Goal: Task Accomplishment & Management: Complete application form

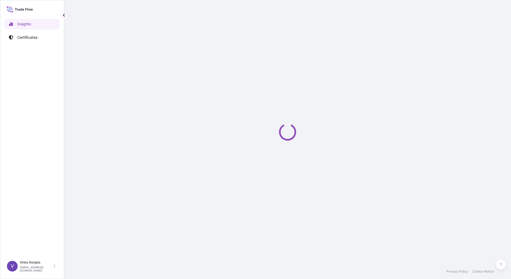
select select "2025"
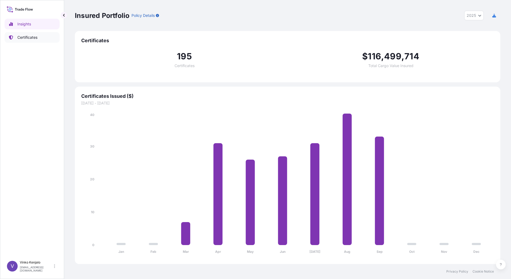
click at [26, 38] on p "Certificates" at bounding box center [27, 37] width 20 height 5
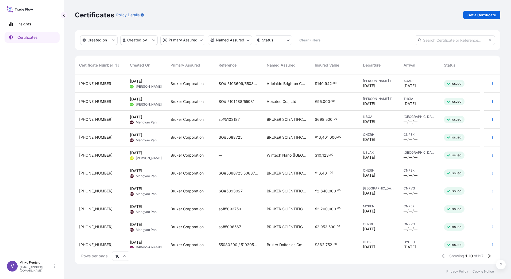
click at [452, 41] on input "text" at bounding box center [455, 40] width 80 height 10
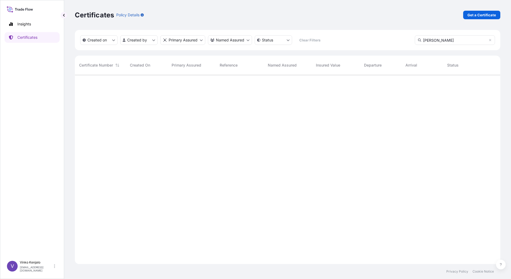
scroll to position [205, 422]
type input "d"
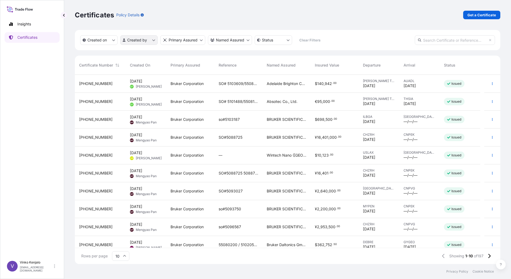
click at [153, 40] on html "Insights Certificates V [PERSON_NAME] [PERSON_NAME][EMAIL_ADDRESS][PERSON_NAME]…" at bounding box center [255, 139] width 511 height 279
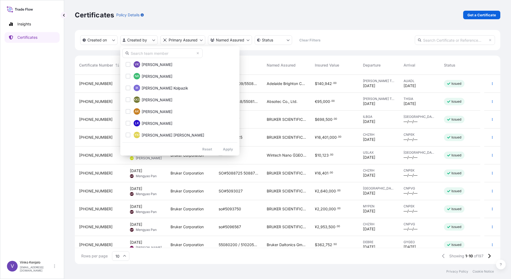
scroll to position [210, 0]
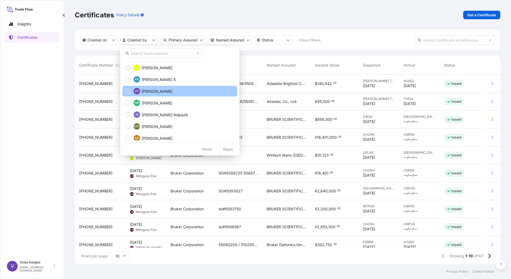
click at [129, 89] on div "Select Option" at bounding box center [128, 91] width 5 height 5
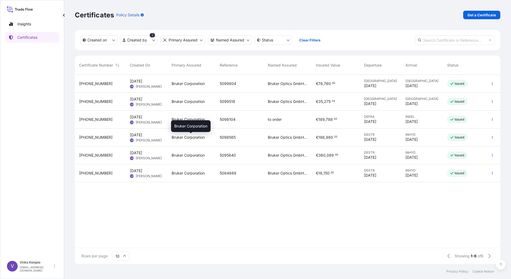
click at [187, 139] on span "Bruker Corporation" at bounding box center [188, 137] width 33 height 5
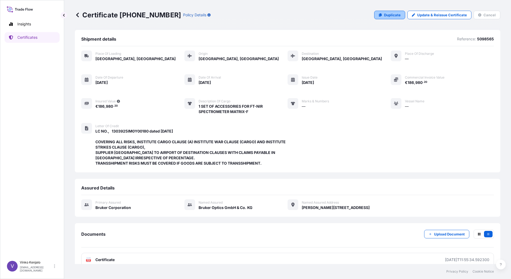
click at [388, 16] on p "Duplicate" at bounding box center [392, 14] width 17 height 5
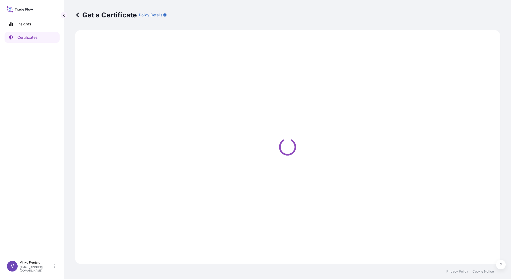
select select "Road / [GEOGRAPHIC_DATA]"
select select "Air"
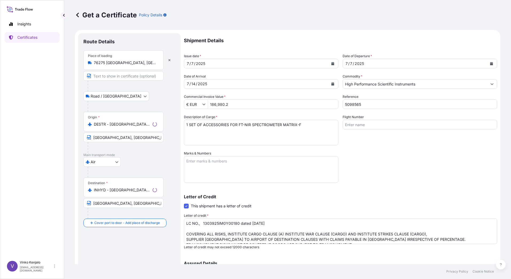
select select "31474"
click at [295, 64] on div "[DATE]" at bounding box center [256, 64] width 144 height 10
click at [332, 63] on icon "Calendar" at bounding box center [333, 63] width 3 height 3
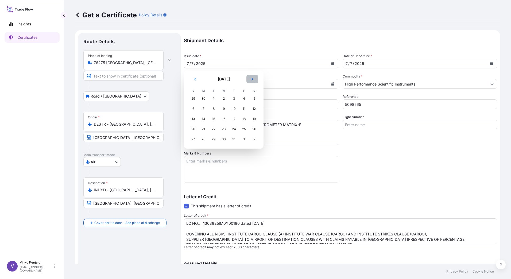
click at [252, 78] on icon "Next" at bounding box center [253, 79] width 2 height 3
click at [194, 78] on icon "Previous" at bounding box center [195, 79] width 3 height 3
click at [204, 139] on div "29" at bounding box center [204, 140] width 10 height 10
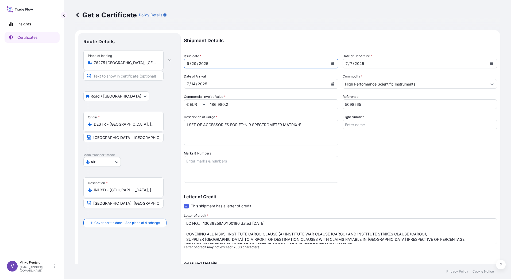
click at [476, 64] on div "[DATE]" at bounding box center [415, 64] width 144 height 10
click at [490, 63] on icon "Calendar" at bounding box center [491, 63] width 3 height 3
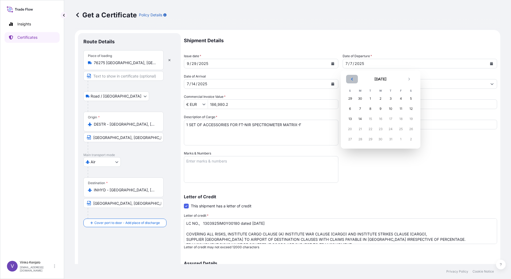
click at [352, 79] on icon "Previous" at bounding box center [352, 79] width 2 height 3
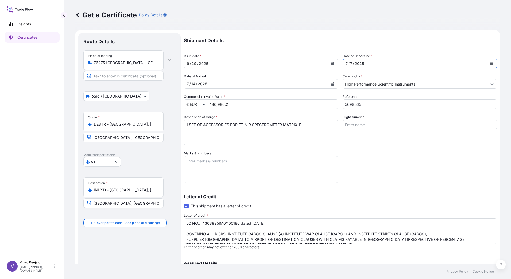
click at [332, 83] on icon "Calendar" at bounding box center [333, 83] width 3 height 3
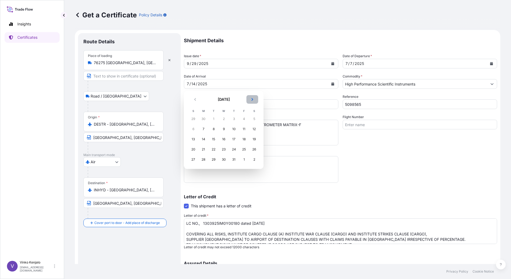
click at [254, 99] on icon "Next" at bounding box center [252, 99] width 3 height 3
click at [253, 99] on icon "Next" at bounding box center [252, 99] width 3 height 3
click at [193, 128] on div "5" at bounding box center [194, 129] width 10 height 10
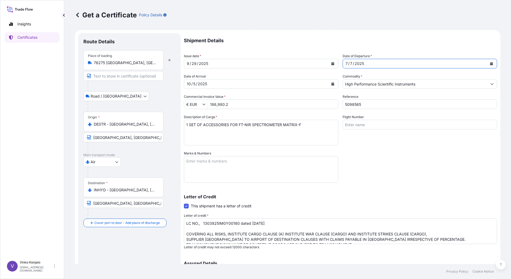
click at [491, 64] on icon "Calendar" at bounding box center [492, 63] width 3 height 3
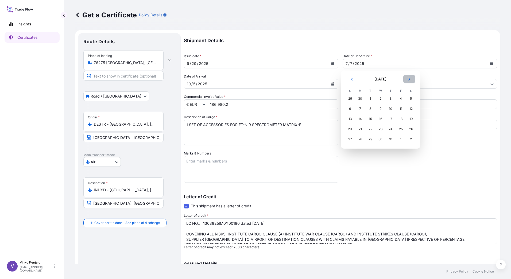
click at [409, 79] on icon "Next" at bounding box center [409, 79] width 3 height 3
click at [400, 98] on div "3" at bounding box center [401, 99] width 10 height 10
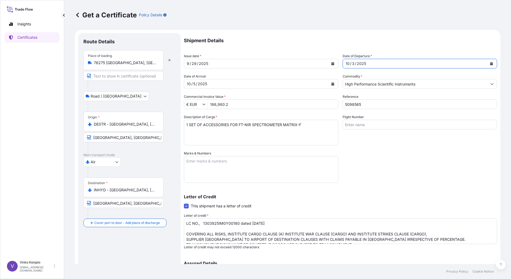
click at [375, 105] on input "5098565" at bounding box center [420, 105] width 155 height 10
type input "5105609"
click at [307, 125] on textarea "1 SET OF ACCESSORIES FOR FT-NIR SPECTROMETER MATRIX-F" at bounding box center [261, 133] width 155 height 26
drag, startPoint x: 314, startPoint y: 123, endPoint x: 166, endPoint y: 121, distance: 147.4
click at [166, 121] on form "Route Details Place of loading 76275 [GEOGRAPHIC_DATA], [GEOGRAPHIC_DATA] Road …" at bounding box center [288, 178] width 426 height 297
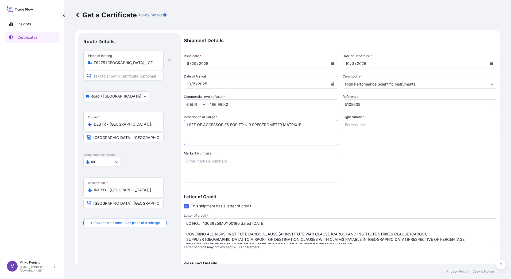
paste textarea "FT-NIR SPECTROMETER SYSTEM MPA II QTY: 1"
type textarea "FT-NIR SPECTROMETER SYSTEM MPA II QTY: 1"
drag, startPoint x: 245, startPoint y: 107, endPoint x: 200, endPoint y: 108, distance: 45.0
click at [200, 108] on div "€ EUR 186,980.2" at bounding box center [261, 105] width 155 height 10
click at [249, 173] on textarea "Marks & Numbers" at bounding box center [261, 169] width 155 height 27
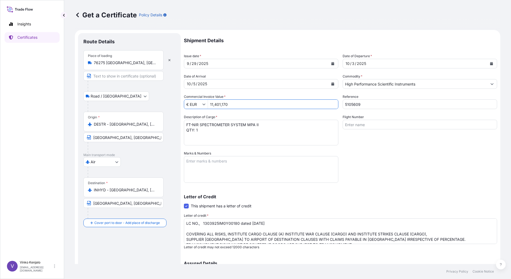
click at [233, 105] on input "11,401,170" at bounding box center [273, 105] width 130 height 10
drag, startPoint x: 236, startPoint y: 104, endPoint x: 205, endPoint y: 106, distance: 30.3
click at [205, 106] on div "€ EUR 11,401,170" at bounding box center [261, 105] width 155 height 10
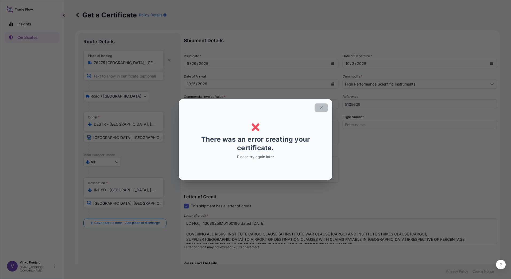
click at [323, 107] on icon "button" at bounding box center [321, 107] width 3 height 3
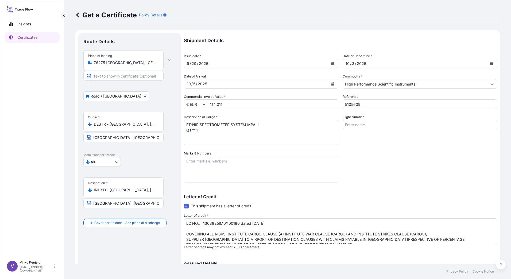
click at [226, 104] on input "114,011" at bounding box center [273, 105] width 130 height 10
type input "114,011.7"
click at [247, 134] on textarea "1 SET OF ACCESSORIES FOR FT-NIR SPECTROMETER MATRIX-F" at bounding box center [261, 133] width 155 height 26
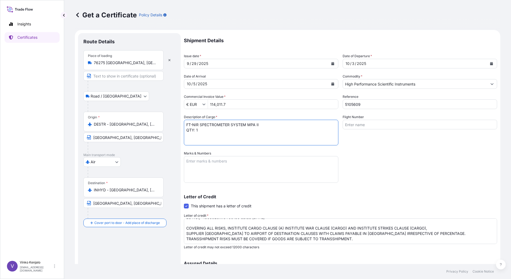
type textarea "FT-NIR SPECTROMETER SYSTEM MPA II QTY: 1"
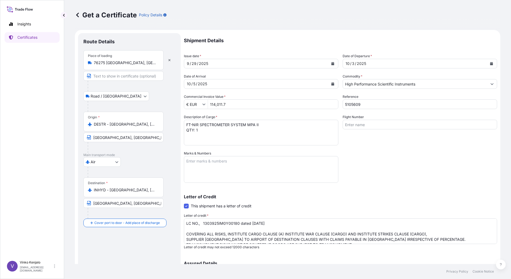
click at [272, 224] on textarea "LC NO., 1303925IM0Y00180 dated [DATE] COVERING ALL RISKS, INSTITUTE CARGO CLAUS…" at bounding box center [341, 232] width 314 height 26
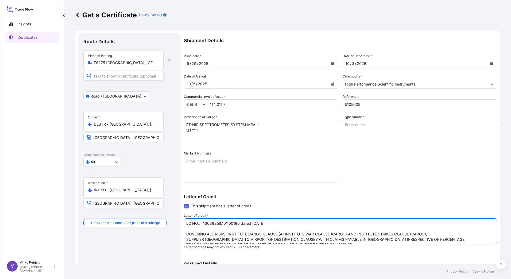
drag, startPoint x: 272, startPoint y: 224, endPoint x: 202, endPoint y: 225, distance: 70.4
click at [202, 225] on textarea "LC NO., 1303925IM0Y00180 dated [DATE] COVERING ALL RISKS, INSTITUTE CARGO CLAUS…" at bounding box center [341, 232] width 314 height 26
paste textarea "1303925IM0B00368 dated 24.09"
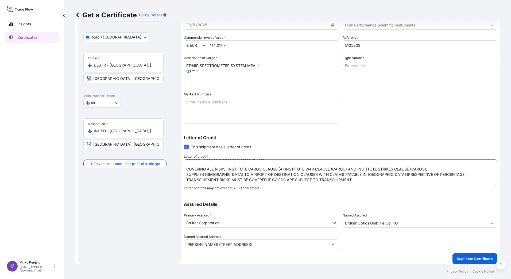
scroll to position [62, 0]
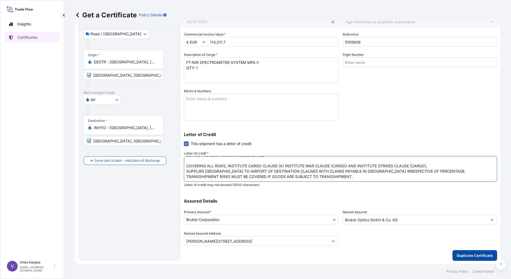
type textarea "LC NO., 1303925IM0B00368 dated [DATE] COVERING ALL RISKS, INSTITUTE CARGO CLAUS…"
click at [473, 257] on p "Duplicate Certificate" at bounding box center [475, 255] width 36 height 5
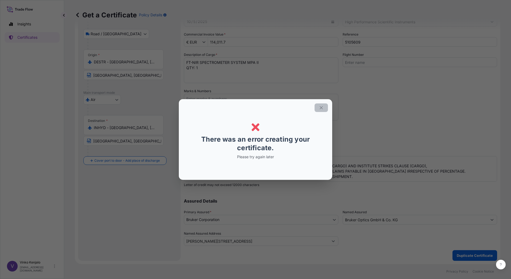
click at [321, 106] on icon "button" at bounding box center [321, 107] width 5 height 5
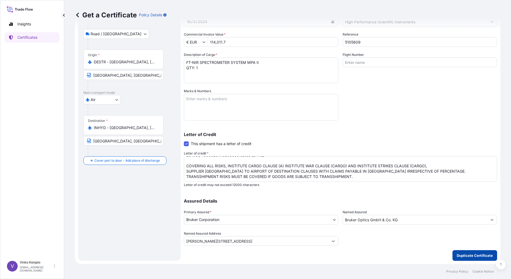
click at [472, 255] on p "Duplicate Certificate" at bounding box center [475, 255] width 36 height 5
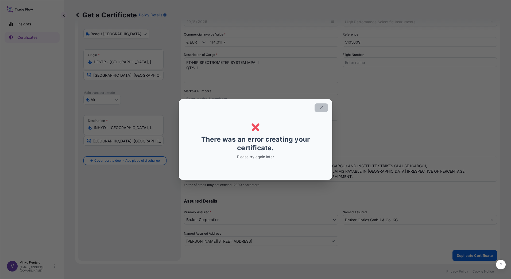
click at [321, 108] on icon "button" at bounding box center [321, 107] width 3 height 3
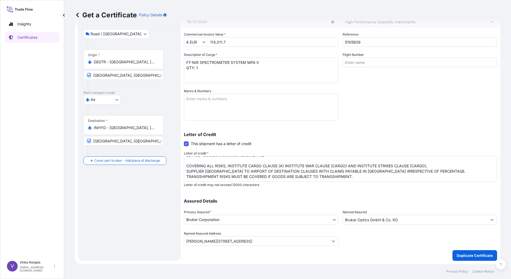
scroll to position [0, 0]
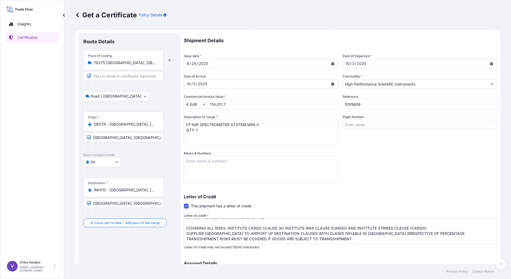
click at [230, 105] on input "114,011.7" at bounding box center [273, 105] width 130 height 10
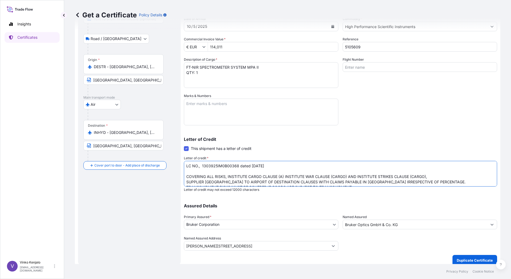
scroll to position [62, 0]
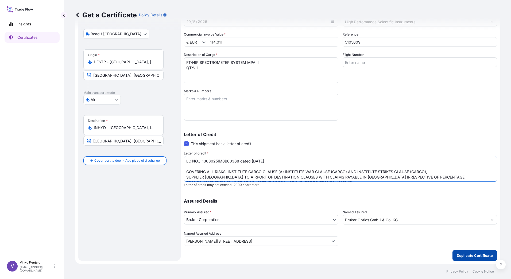
click at [469, 257] on p "Duplicate Certificate" at bounding box center [475, 255] width 36 height 5
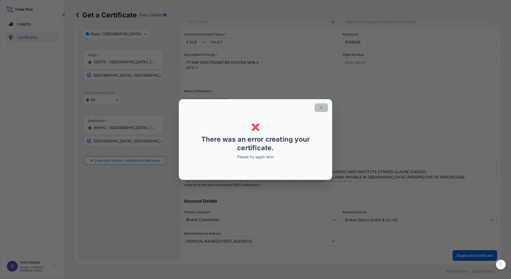
click at [321, 106] on icon "button" at bounding box center [321, 107] width 5 height 5
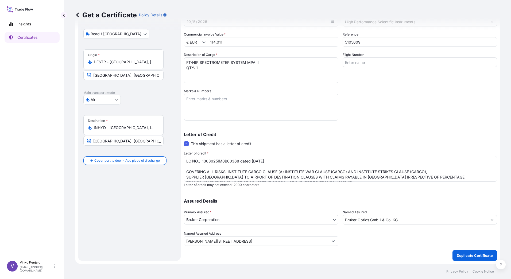
click at [235, 44] on input "114,011" at bounding box center [273, 42] width 130 height 10
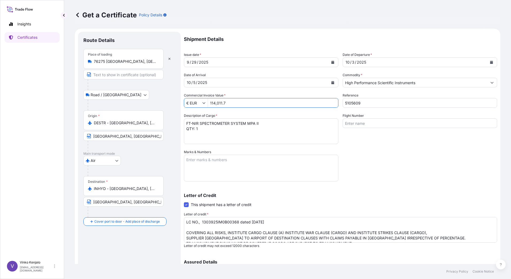
scroll to position [0, 0]
type input "114,011.7"
click at [332, 63] on icon "Calendar" at bounding box center [333, 63] width 3 height 3
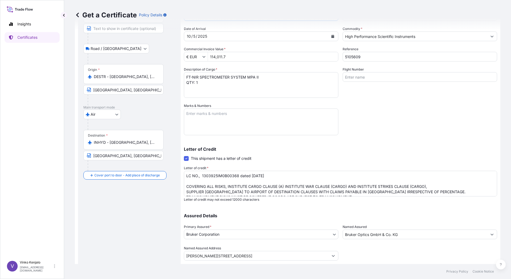
scroll to position [62, 0]
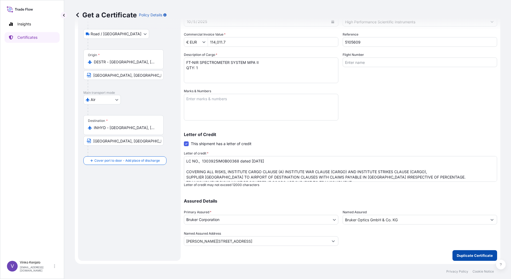
click at [469, 256] on p "Duplicate Certificate" at bounding box center [475, 255] width 36 height 5
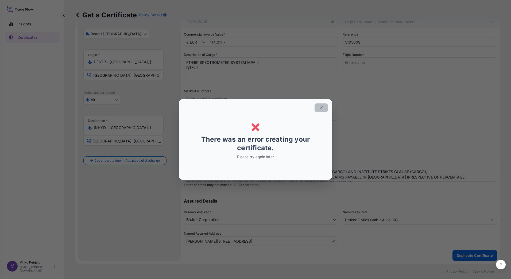
click at [323, 106] on icon "button" at bounding box center [321, 107] width 5 height 5
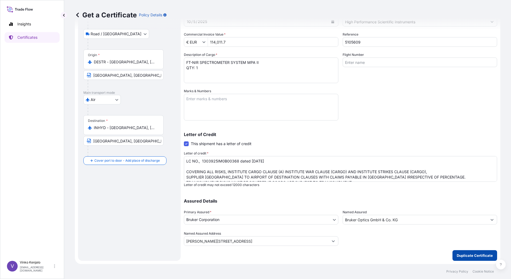
click at [469, 256] on p "Duplicate Certificate" at bounding box center [475, 255] width 36 height 5
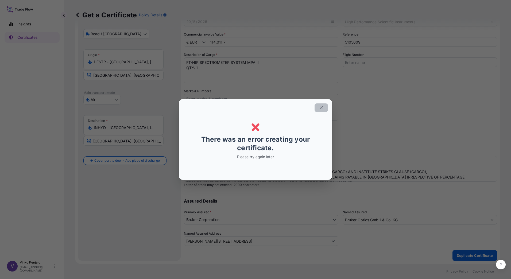
click at [321, 105] on button "button" at bounding box center [321, 108] width 13 height 9
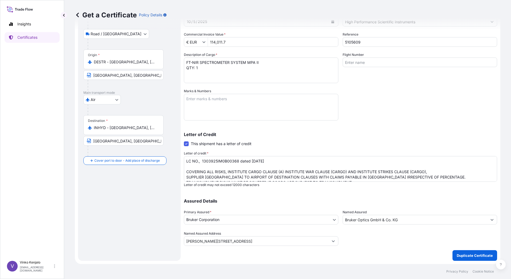
scroll to position [0, 0]
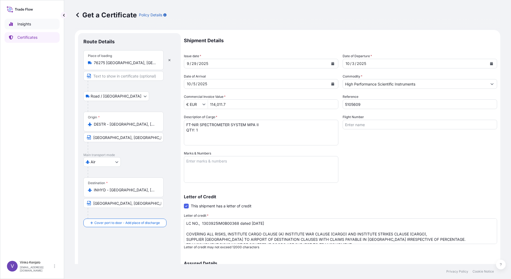
click at [21, 24] on p "Insights" at bounding box center [24, 23] width 14 height 5
select select "2025"
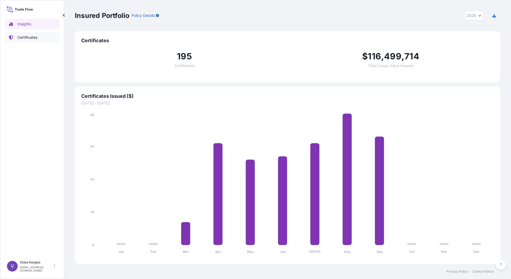
click at [31, 37] on p "Certificates" at bounding box center [27, 37] width 20 height 5
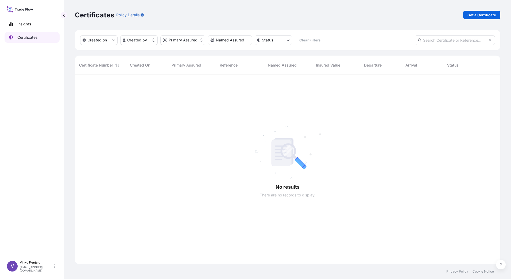
scroll to position [188, 422]
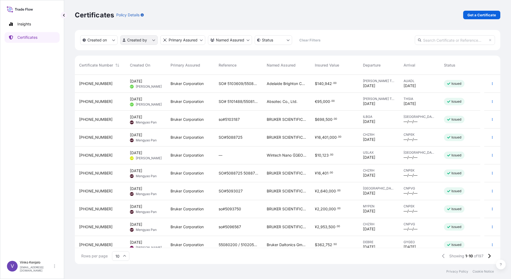
click at [154, 40] on html "Insights Certificates V [PERSON_NAME] [PERSON_NAME][EMAIL_ADDRESS][PERSON_NAME]…" at bounding box center [255, 139] width 511 height 279
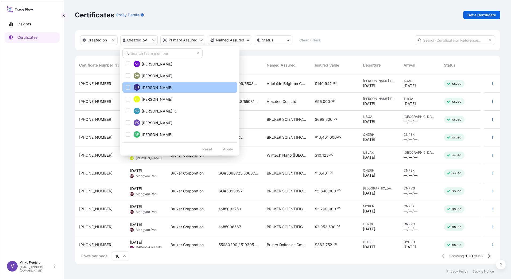
scroll to position [187, 0]
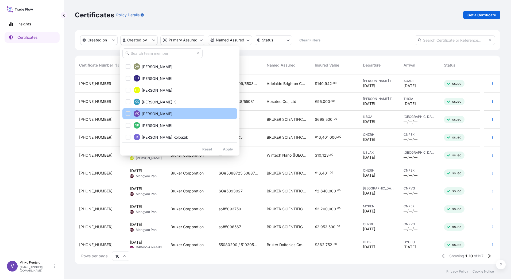
click at [149, 113] on span "[PERSON_NAME]" at bounding box center [157, 113] width 31 height 5
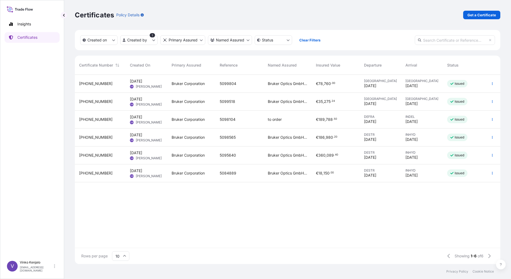
click at [281, 84] on span "Bruker Optics GmbH & Co. KG" at bounding box center [288, 83] width 40 height 5
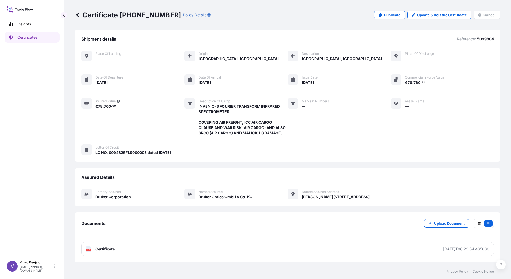
click at [78, 15] on icon at bounding box center [77, 14] width 5 height 5
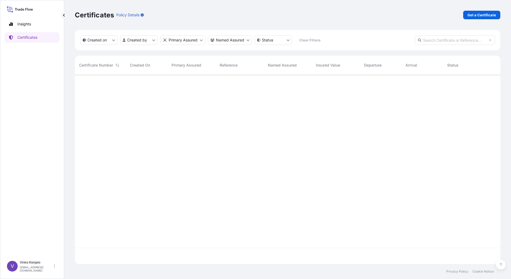
scroll to position [188, 422]
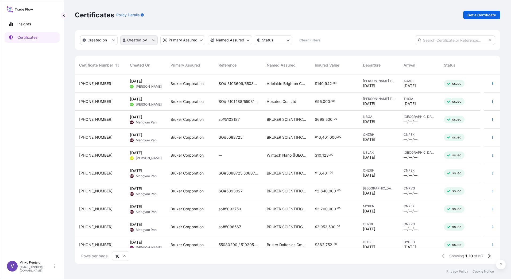
click at [153, 40] on html "Insights Certificates V [PERSON_NAME] [PERSON_NAME][EMAIL_ADDRESS][PERSON_NAME]…" at bounding box center [255, 139] width 511 height 279
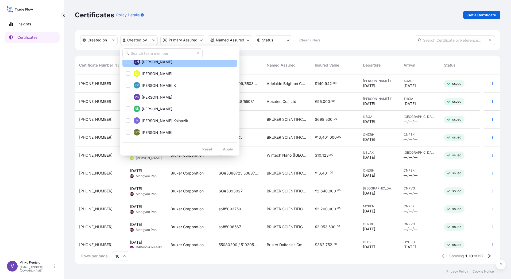
scroll to position [214, 0]
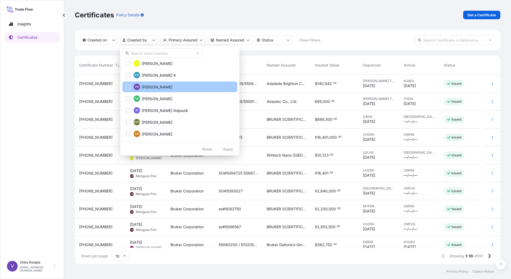
click at [150, 86] on span "[PERSON_NAME]" at bounding box center [157, 87] width 31 height 5
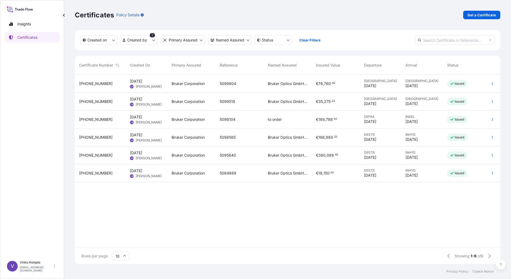
click at [262, 137] on div "5098565" at bounding box center [240, 138] width 48 height 18
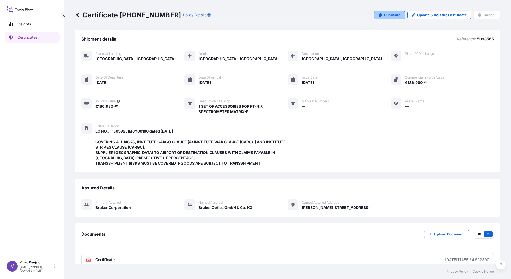
click at [388, 16] on p "Duplicate" at bounding box center [392, 14] width 17 height 5
select select "Road / [GEOGRAPHIC_DATA]"
select select "Air"
select select "31474"
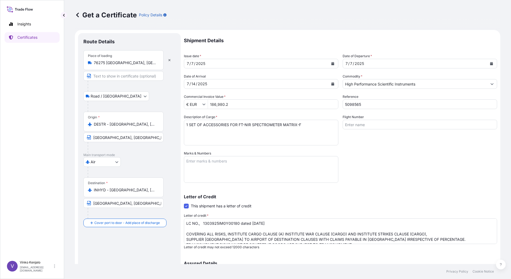
click at [238, 108] on input "186,980.2" at bounding box center [273, 105] width 130 height 10
drag, startPoint x: 243, startPoint y: 105, endPoint x: 206, endPoint y: 105, distance: 37.7
click at [206, 105] on div "€ EUR 186,980.2" at bounding box center [261, 105] width 155 height 10
type input "114,011.7"
click at [332, 84] on icon "Calendar" at bounding box center [333, 83] width 3 height 3
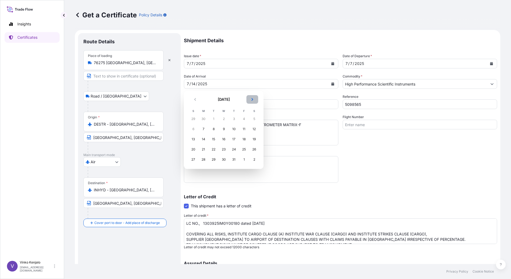
click at [254, 99] on icon "Next" at bounding box center [252, 99] width 3 height 3
click at [192, 129] on div "5" at bounding box center [194, 129] width 10 height 10
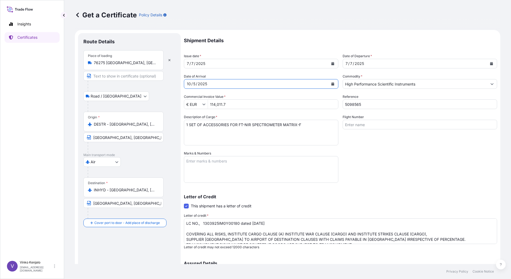
click at [491, 62] on icon "Calendar" at bounding box center [492, 63] width 3 height 3
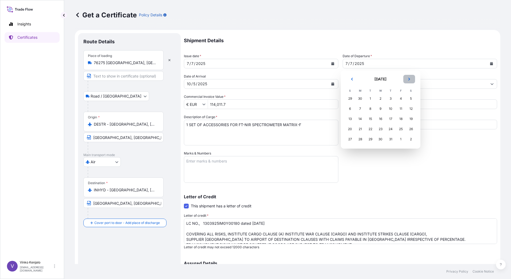
click at [409, 80] on icon "Next" at bounding box center [409, 79] width 2 height 3
click at [409, 79] on icon "Next" at bounding box center [409, 79] width 3 height 3
click at [399, 98] on div "3" at bounding box center [401, 99] width 10 height 10
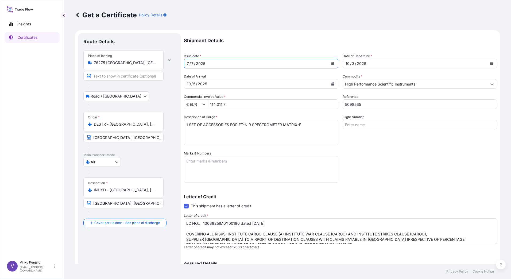
click at [241, 64] on div "[DATE]" at bounding box center [256, 64] width 144 height 10
click at [331, 62] on icon "Calendar" at bounding box center [332, 63] width 3 height 3
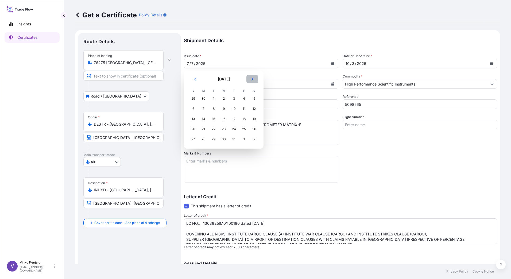
click at [253, 79] on icon "Next" at bounding box center [253, 79] width 2 height 3
click at [254, 78] on icon "Next" at bounding box center [252, 79] width 3 height 3
click at [242, 98] on div "3" at bounding box center [244, 99] width 10 height 10
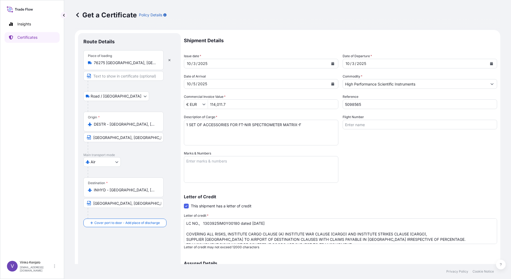
click at [274, 224] on textarea "LC NO., 1303925IM0Y00180 dated [DATE] COVERING ALL RISKS, INSTITUTE CARGO CLAUS…" at bounding box center [341, 232] width 314 height 26
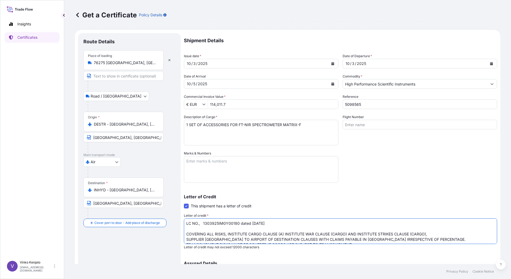
drag, startPoint x: 275, startPoint y: 224, endPoint x: 203, endPoint y: 226, distance: 71.7
click at [203, 226] on textarea "LC NO., 1303925IM0Y00180 dated [DATE] COVERING ALL RISKS, INSTITUTE CARGO CLAUS…" at bounding box center [341, 232] width 314 height 26
paste textarea "B00368 dated 24.09"
type textarea "LC NO., 1303925IM0B00368 dated [DATE] COVERING ALL RISKS, INSTITUTE CARGO CLAUS…"
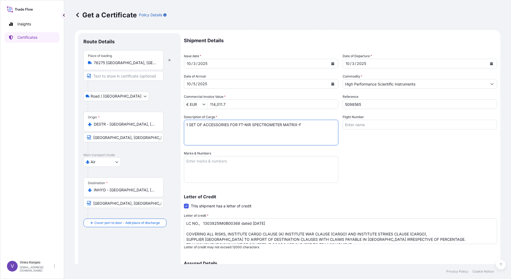
click at [304, 127] on textarea "1 SET OF ACCESSORIES FOR FT-NIR SPECTROMETER MATRIX-F" at bounding box center [261, 133] width 155 height 26
drag, startPoint x: 302, startPoint y: 123, endPoint x: 171, endPoint y: 120, distance: 131.1
click at [171, 120] on form "Route Details Place of loading 76275 [GEOGRAPHIC_DATA], [GEOGRAPHIC_DATA] Road …" at bounding box center [288, 178] width 426 height 297
paste textarea "FT-NIR SPECTROMETER SYSTEM MPA II QTY: 1"
type textarea "FT-NIR SPECTROMETER SYSTEM MPA II QTY: 1"
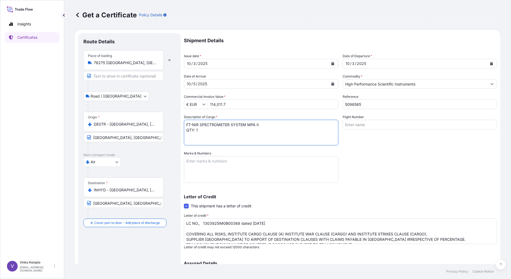
click at [369, 104] on input "5098565" at bounding box center [420, 105] width 155 height 10
type input "5105609"
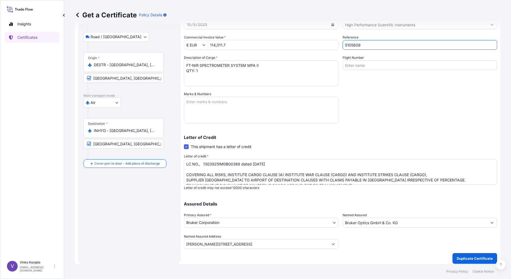
scroll to position [62, 0]
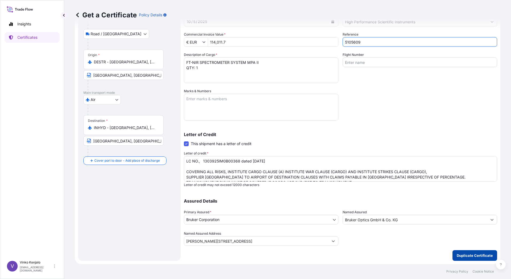
click at [472, 257] on p "Duplicate Certificate" at bounding box center [475, 255] width 36 height 5
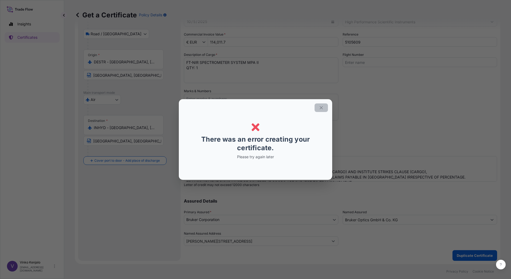
click at [320, 107] on icon "button" at bounding box center [321, 107] width 5 height 5
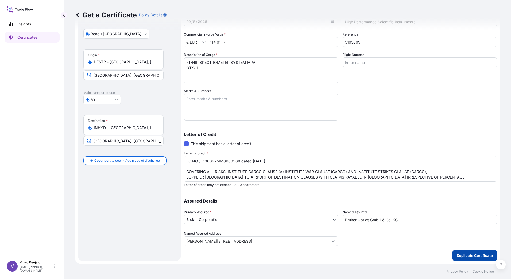
click at [464, 257] on p "Duplicate Certificate" at bounding box center [475, 255] width 36 height 5
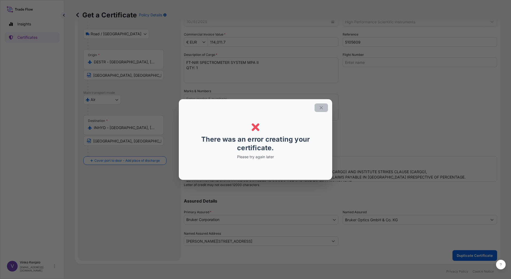
click at [320, 107] on icon "button" at bounding box center [321, 107] width 5 height 5
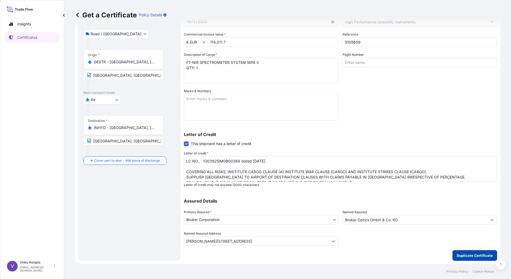
click at [463, 255] on p "Duplicate Certificate" at bounding box center [475, 255] width 36 height 5
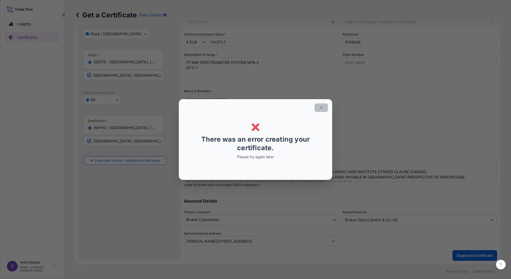
click at [320, 106] on icon "button" at bounding box center [321, 107] width 5 height 5
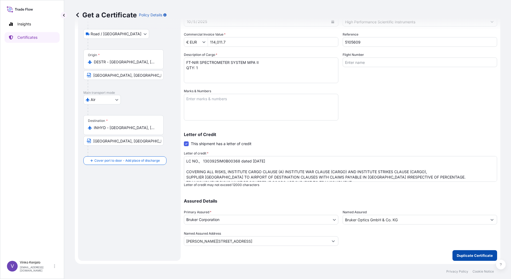
click at [467, 255] on p "Duplicate Certificate" at bounding box center [475, 255] width 36 height 5
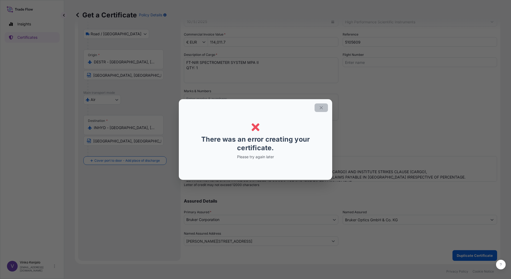
click at [320, 108] on icon "button" at bounding box center [321, 107] width 5 height 5
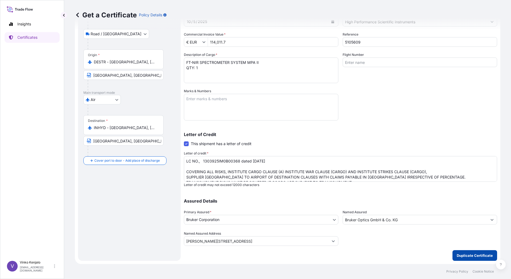
click at [468, 255] on p "Duplicate Certificate" at bounding box center [475, 255] width 36 height 5
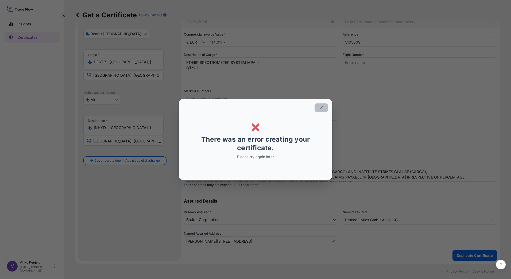
click at [318, 108] on button "button" at bounding box center [321, 108] width 13 height 9
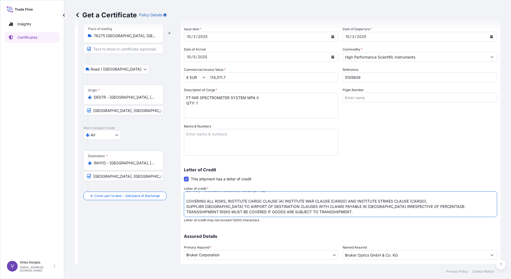
scroll to position [0, 0]
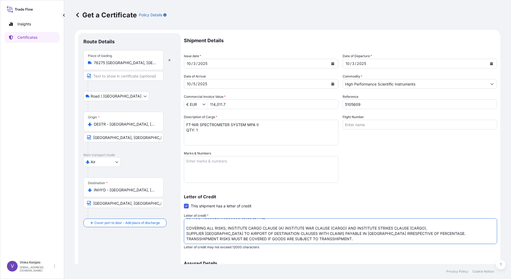
click at [77, 15] on icon at bounding box center [77, 15] width 3 height 5
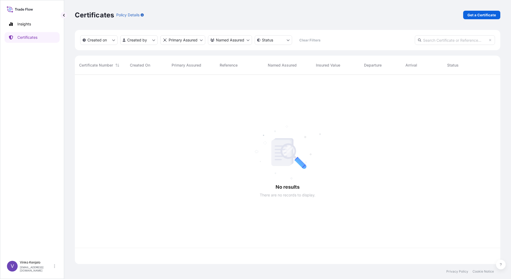
scroll to position [188, 422]
click at [477, 14] on p "Get a Certificate" at bounding box center [482, 14] width 29 height 5
select select "Barge"
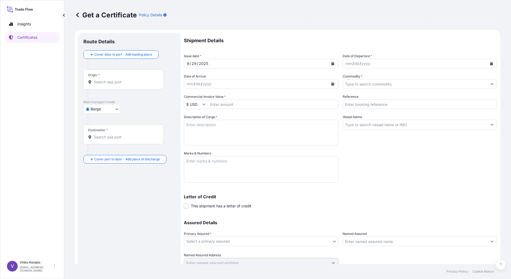
click at [205, 105] on icon "Show suggestions" at bounding box center [203, 104] width 3 height 3
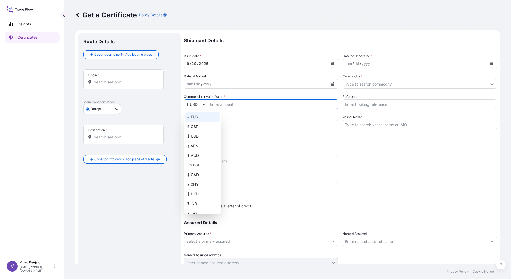
click at [196, 116] on div "€ EUR" at bounding box center [202, 117] width 35 height 10
type input "€ EUR"
click at [234, 105] on input "Commercial Invoice Value *" at bounding box center [273, 105] width 130 height 10
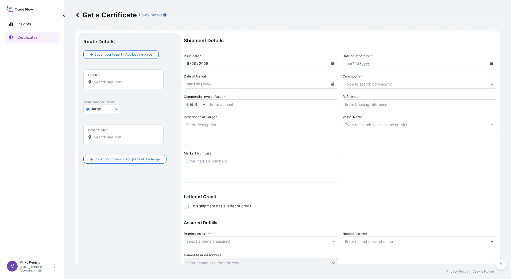
click at [233, 104] on input "Commercial Invoice Value *" at bounding box center [273, 105] width 130 height 10
type input "114,011.7"
click at [491, 64] on icon "Calendar" at bounding box center [492, 63] width 3 height 3
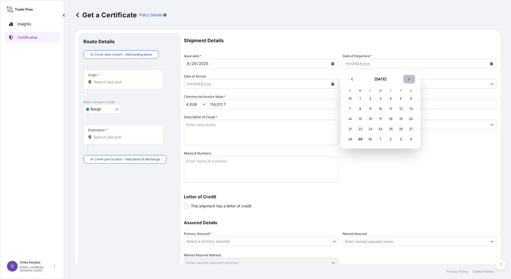
click at [409, 77] on button "Next" at bounding box center [410, 79] width 12 height 9
click at [350, 108] on div "5" at bounding box center [351, 109] width 10 height 10
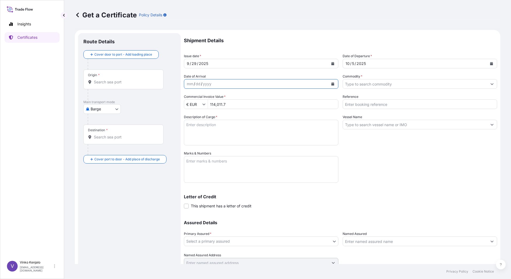
click at [332, 84] on icon "Calendar" at bounding box center [333, 83] width 3 height 3
click at [491, 63] on icon "Calendar" at bounding box center [492, 63] width 3 height 3
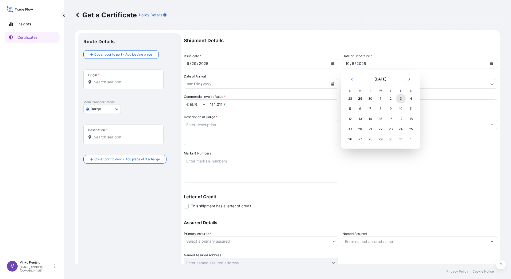
click at [401, 98] on div "3" at bounding box center [401, 99] width 10 height 10
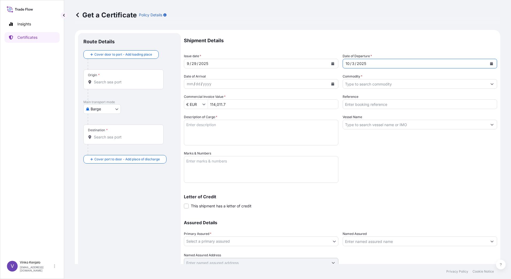
click at [332, 84] on icon "Calendar" at bounding box center [333, 83] width 3 height 3
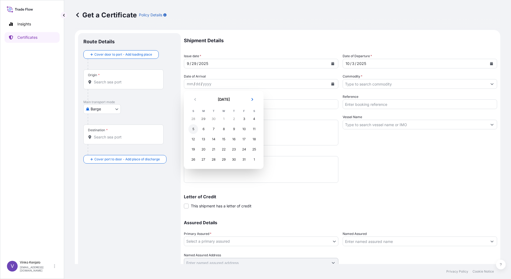
click at [194, 129] on div "5" at bounding box center [194, 129] width 10 height 10
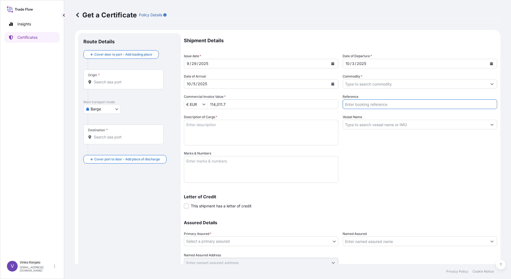
click at [391, 106] on input "Reference" at bounding box center [420, 105] width 155 height 10
type input "5105609"
click at [491, 124] on icon "Show suggestions" at bounding box center [492, 124] width 3 height 3
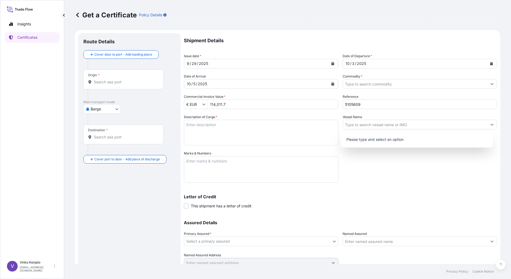
click at [428, 165] on div "Shipment Details Issue date * [DATE] Date of Departure * [DATE] Date of Arrival…" at bounding box center [341, 150] width 314 height 235
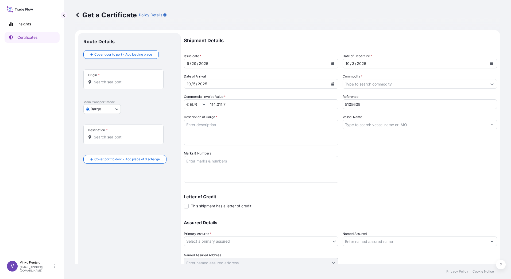
click at [226, 126] on textarea "Description of Cargo *" at bounding box center [261, 133] width 155 height 26
click at [215, 124] on textarea "Description of Cargo *" at bounding box center [261, 133] width 155 height 26
paste textarea "FT-NIR SPECTROMETER SYSTEM MPA II QTY: 1"
type textarea "FT-NIR SPECTROMETER SYSTEM MPA II QTY: 1"
click at [129, 81] on input "Origin *" at bounding box center [125, 81] width 63 height 5
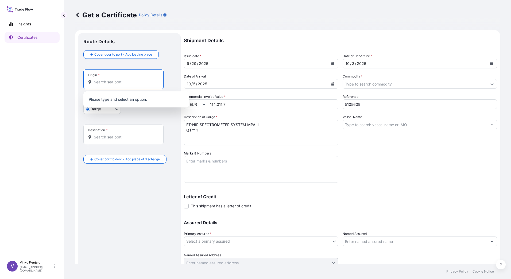
click at [116, 109] on body "0 options available. Insights Certificates V [PERSON_NAME] [PERSON_NAME][EMAIL_…" at bounding box center [255, 139] width 511 height 279
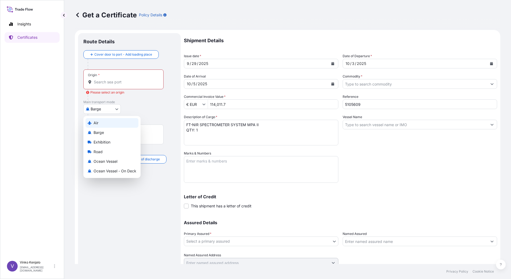
click at [103, 121] on div "Air" at bounding box center [112, 123] width 53 height 10
select select "Air"
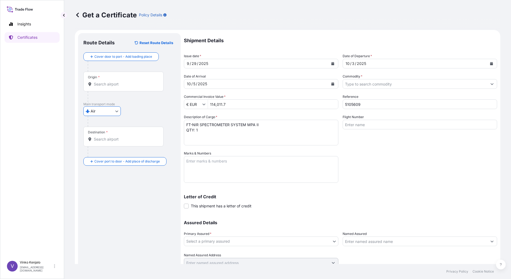
click at [119, 82] on input "Origin *" at bounding box center [125, 84] width 63 height 5
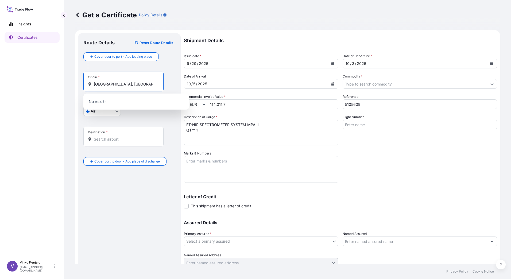
click at [138, 144] on div "Destination *" at bounding box center [123, 137] width 80 height 20
click at [138, 142] on input "Destination *" at bounding box center [125, 139] width 63 height 5
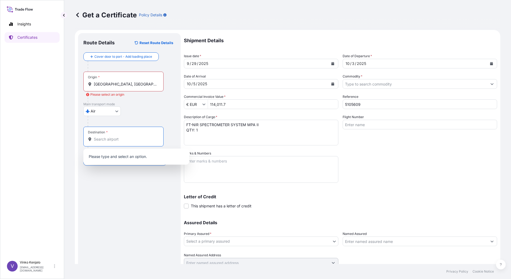
click at [117, 87] on input "[GEOGRAPHIC_DATA], [GEOGRAPHIC_DATA]" at bounding box center [125, 84] width 63 height 5
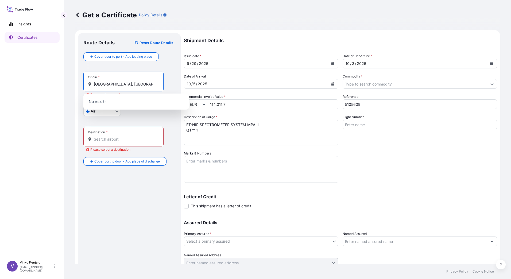
click at [144, 83] on input "[GEOGRAPHIC_DATA], [GEOGRAPHIC_DATA]" at bounding box center [125, 84] width 63 height 5
drag, startPoint x: 145, startPoint y: 84, endPoint x: 123, endPoint y: 85, distance: 21.7
click at [123, 85] on input "[GEOGRAPHIC_DATA], [GEOGRAPHIC_DATA]" at bounding box center [125, 84] width 63 height 5
drag, startPoint x: 133, startPoint y: 84, endPoint x: 96, endPoint y: 84, distance: 37.2
click at [96, 84] on input "[GEOGRAPHIC_DATA]" at bounding box center [125, 84] width 63 height 5
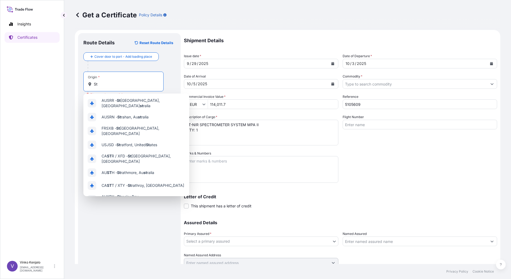
type input "S"
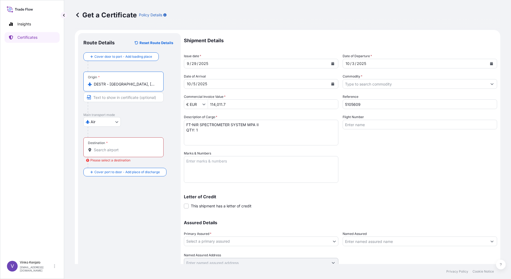
type input "DESTR - [GEOGRAPHIC_DATA], [GEOGRAPHIC_DATA]"
drag, startPoint x: 123, startPoint y: 97, endPoint x: 126, endPoint y: 100, distance: 4.5
click at [123, 97] on input "Text to appear on certificate" at bounding box center [123, 98] width 80 height 10
type input "[GEOGRAPHIC_DATA], [GEOGRAPHIC_DATA]"
click at [126, 150] on input "Destination * Please select a destination" at bounding box center [125, 149] width 63 height 5
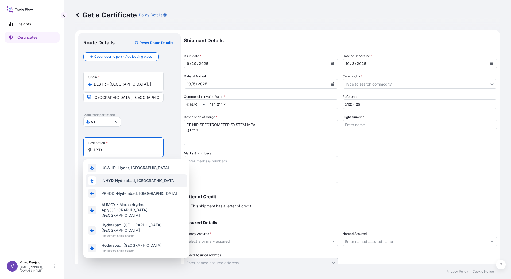
click at [125, 181] on span "IN HYD - Hyd erabad, [GEOGRAPHIC_DATA]" at bounding box center [139, 180] width 74 height 5
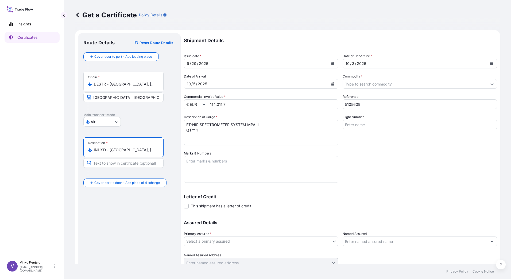
type input "INHYD - [GEOGRAPHIC_DATA], [GEOGRAPHIC_DATA]"
click at [122, 164] on input "Text to appear on certificate" at bounding box center [123, 163] width 80 height 10
type input "[GEOGRAPHIC_DATA], [GEOGRAPHIC_DATA]"
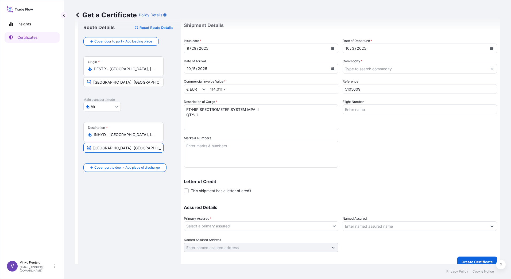
scroll to position [22, 0]
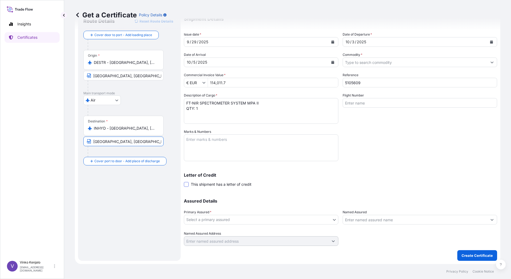
click at [187, 184] on span at bounding box center [186, 184] width 5 height 5
click at [184, 182] on input "This shipment has a letter of credit" at bounding box center [184, 182] width 0 height 0
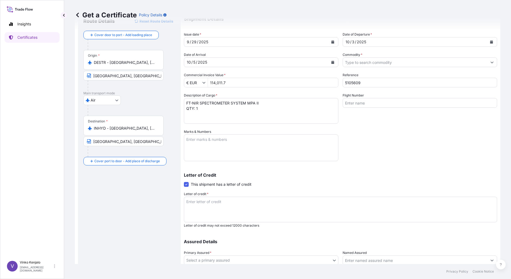
click at [217, 204] on textarea "Letter of credit *" at bounding box center [341, 210] width 314 height 26
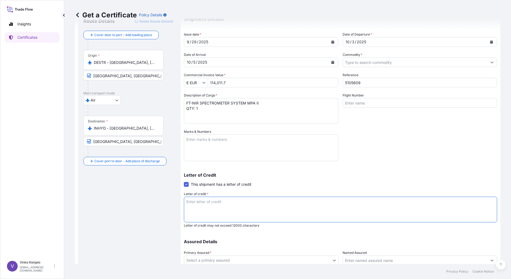
paste textarea "COVERING ALL RISKS, INSTITUTE CARGO CLAUSE (A) INSTITUTE WAR CLAUSE (CARGO) AND…"
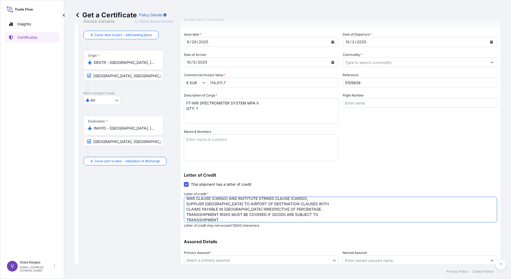
scroll to position [0, 0]
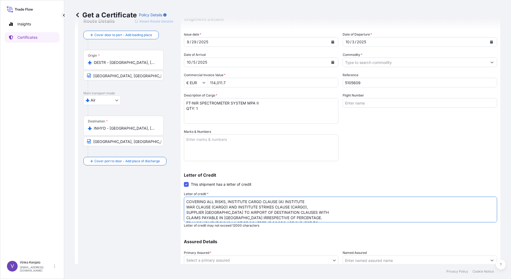
click at [186, 201] on textarea "COVERING ALL RISKS, INSTITUTE CARGO CLAUSE (A) INSTITUTE WAR CLAUSE (CARGO) AND…" at bounding box center [341, 210] width 314 height 26
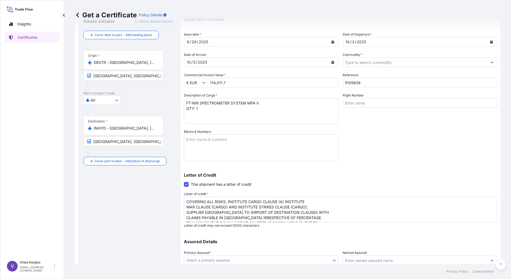
click at [200, 200] on textarea "COVERING ALL RISKS, INSTITUTE CARGO CLAUSE (A) INSTITUTE WAR CLAUSE (CARGO) AND…" at bounding box center [341, 210] width 314 height 26
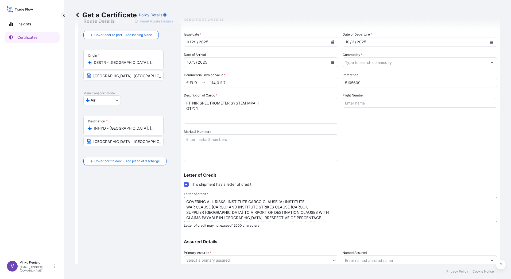
paste textarea "LC NO., 1303925IM0B00368 dated [DATE]"
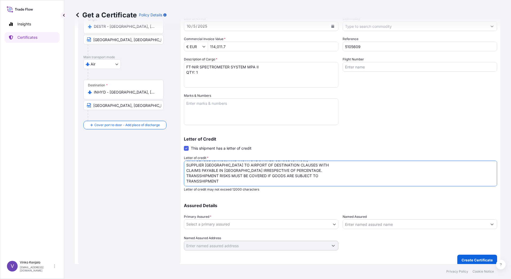
scroll to position [62, 0]
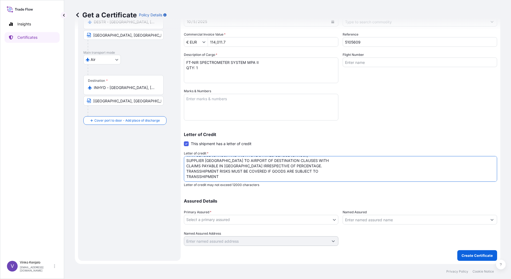
type textarea "LC NO., 1303925IM0B00368 dated [DATE] COVERING ALL RISKS, INSTITUTE CARGO CLAUS…"
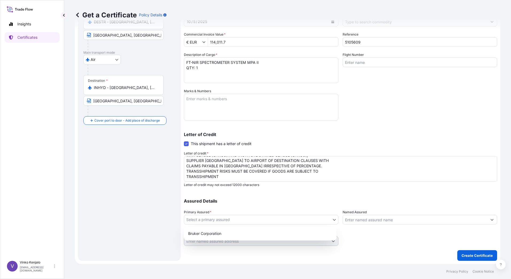
click at [332, 219] on body "Insights Certificates V [PERSON_NAME] [PERSON_NAME][EMAIL_ADDRESS][PERSON_NAME]…" at bounding box center [255, 139] width 511 height 279
click at [280, 234] on div "Bruker Corporation" at bounding box center [260, 234] width 148 height 10
select select "31474"
click at [491, 220] on icon "Show suggestions" at bounding box center [492, 219] width 3 height 3
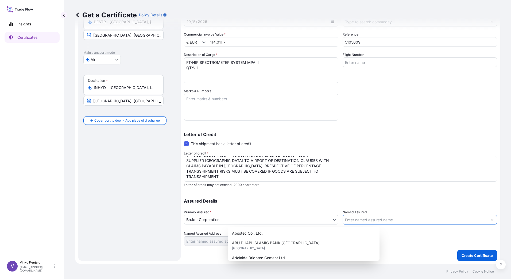
scroll to position [0, 0]
click at [423, 196] on div "Assured Details Primary Assured * Bruker Corporation Bruker Corporation Named A…" at bounding box center [341, 219] width 314 height 53
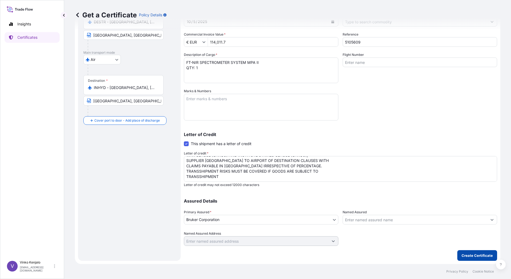
click at [476, 256] on p "Create Certificate" at bounding box center [477, 255] width 31 height 5
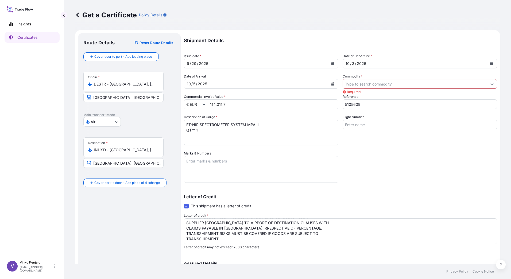
click at [488, 84] on button "Show suggestions" at bounding box center [493, 84] width 10 height 10
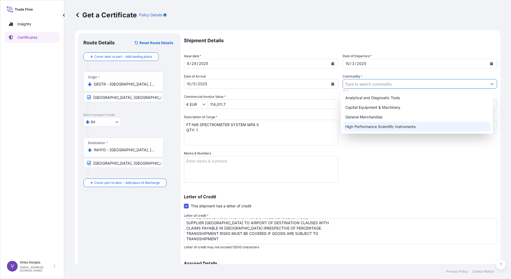
click at [379, 126] on div "High Performance Scientific Instruments" at bounding box center [417, 127] width 148 height 10
type input "High Performance Scientific Instruments"
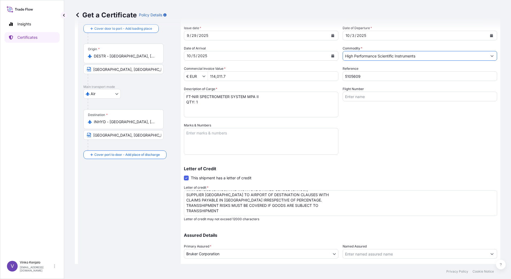
scroll to position [62, 0]
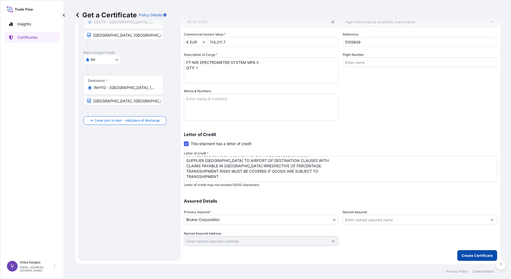
click at [473, 256] on p "Create Certificate" at bounding box center [477, 255] width 31 height 5
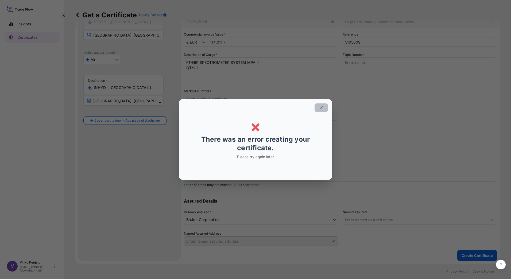
click at [320, 106] on icon "button" at bounding box center [321, 107] width 5 height 5
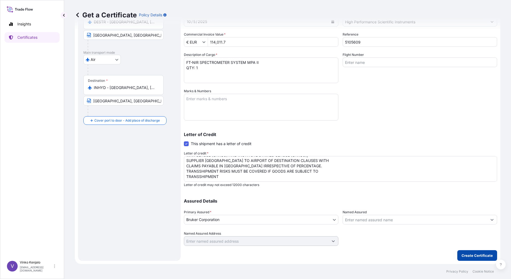
click at [469, 255] on p "Create Certificate" at bounding box center [477, 255] width 31 height 5
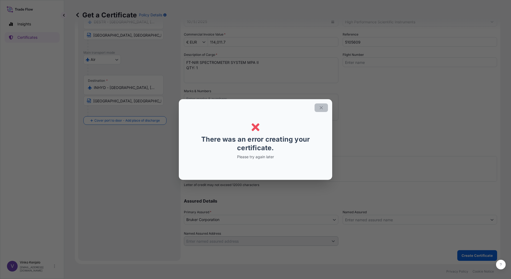
click at [320, 107] on icon "button" at bounding box center [321, 107] width 5 height 5
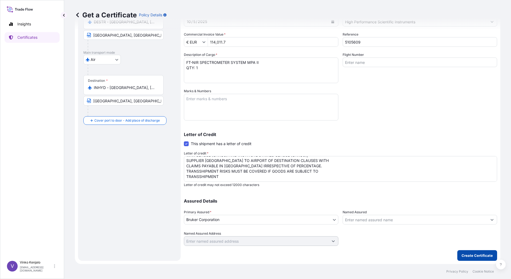
click at [471, 256] on p "Create Certificate" at bounding box center [477, 255] width 31 height 5
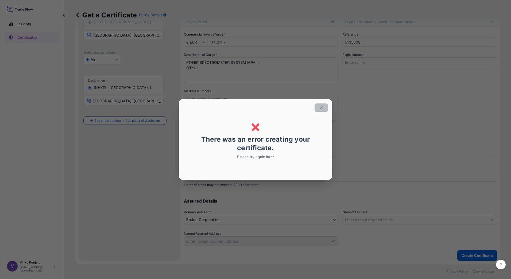
click at [322, 108] on icon "button" at bounding box center [321, 107] width 5 height 5
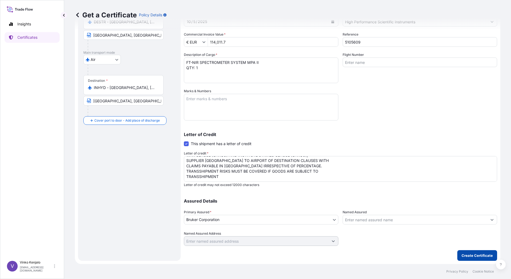
click at [471, 255] on p "Create Certificate" at bounding box center [477, 255] width 31 height 5
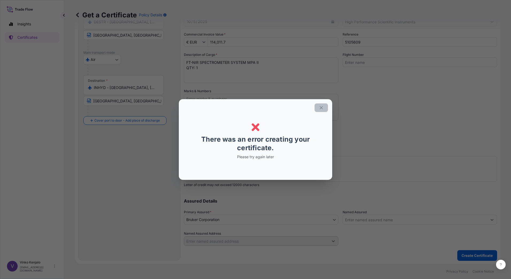
click at [320, 108] on icon "button" at bounding box center [321, 107] width 5 height 5
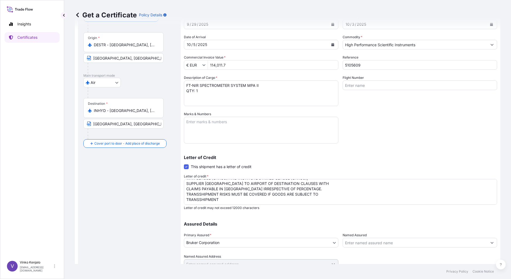
scroll to position [0, 0]
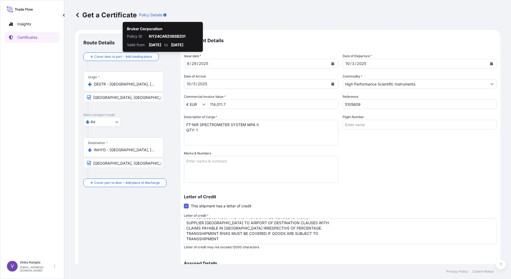
click at [164, 15] on icon "button" at bounding box center [164, 14] width 3 height 3
click at [165, 14] on icon "button" at bounding box center [164, 14] width 3 height 3
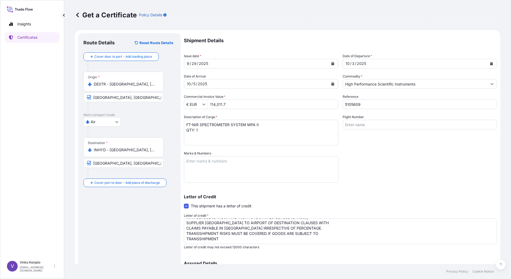
click at [165, 15] on icon "button" at bounding box center [164, 14] width 3 height 3
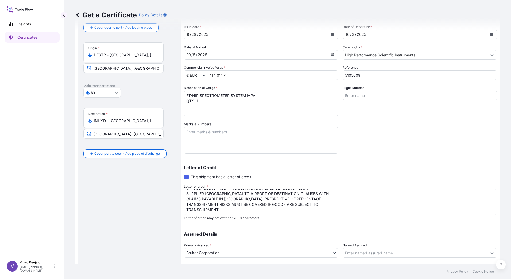
scroll to position [62, 0]
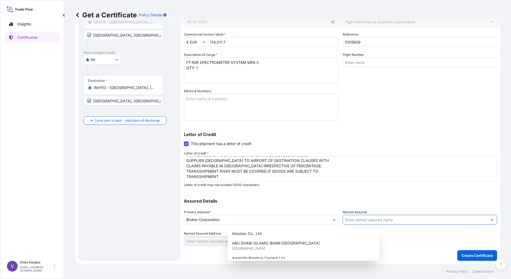
click at [491, 219] on icon "Show suggestions" at bounding box center [492, 219] width 3 height 3
click at [402, 198] on div "Assured Details Primary Assured * Bruker Corporation Bruker Corporation Named A…" at bounding box center [341, 219] width 314 height 53
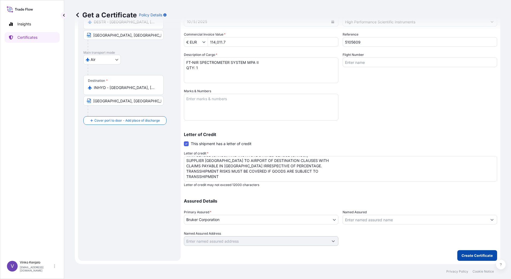
click at [468, 256] on p "Create Certificate" at bounding box center [477, 255] width 31 height 5
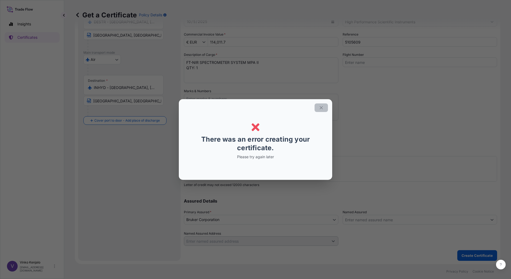
click at [322, 107] on icon "button" at bounding box center [321, 107] width 5 height 5
